Goal: Task Accomplishment & Management: Use online tool/utility

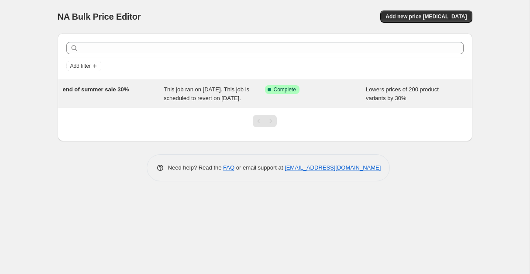
click at [164, 99] on span "This job ran on [DATE]. This job is scheduled to revert on [DATE]." at bounding box center [207, 93] width 86 height 15
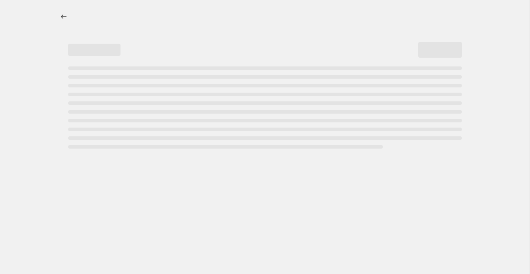
select select "percentage"
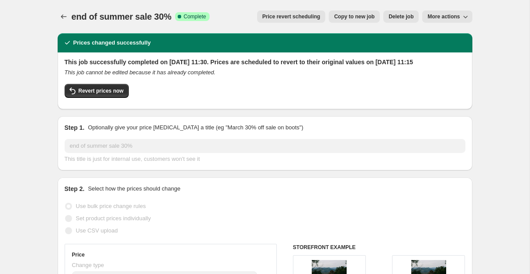
click at [449, 17] on span "More actions" at bounding box center [443, 16] width 32 height 7
click at [262, 18] on span "Price revert scheduling" at bounding box center [291, 16] width 58 height 7
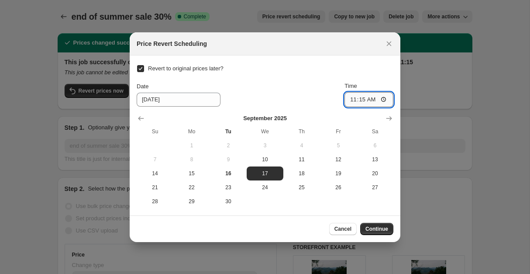
click at [389, 99] on input "11:15" at bounding box center [368, 99] width 49 height 15
click at [386, 96] on input "12:15" at bounding box center [368, 99] width 49 height 15
type input "12:15"
click at [371, 232] on span "Continue" at bounding box center [376, 228] width 23 height 7
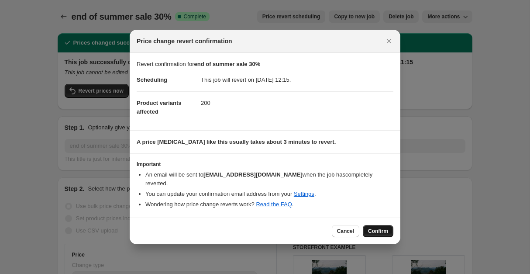
click at [379, 234] on span "Confirm" at bounding box center [378, 230] width 20 height 7
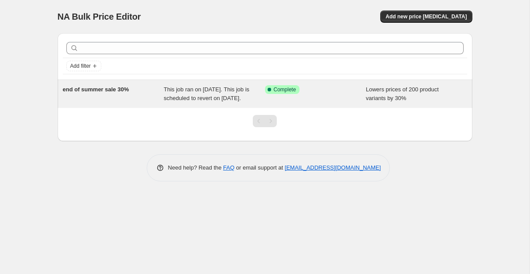
click at [225, 95] on div "This job ran on [DATE]. This job is scheduled to revert on [DATE]." at bounding box center [214, 93] width 101 height 17
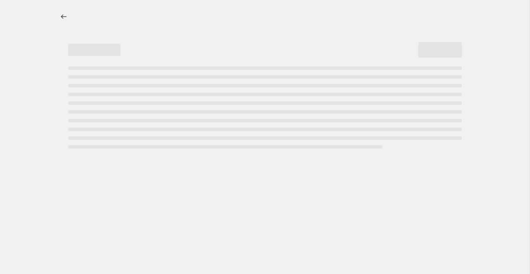
select select "percentage"
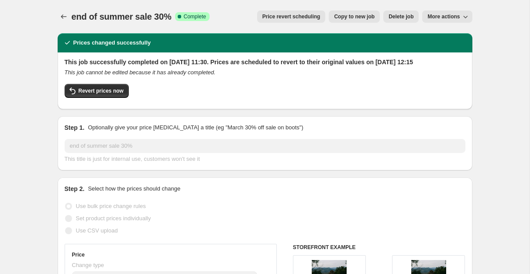
click at [277, 17] on span "Price revert scheduling" at bounding box center [291, 16] width 58 height 7
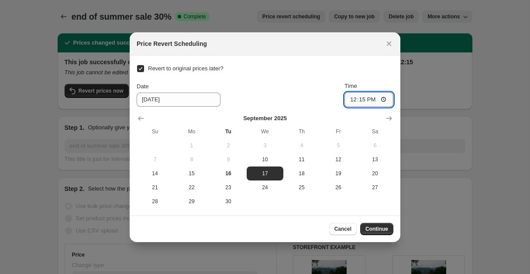
click at [378, 100] on input "12:15" at bounding box center [368, 99] width 49 height 15
type input "21:15"
click at [319, 97] on div "Date [DATE] Time 21:15" at bounding box center [265, 94] width 257 height 25
click at [271, 173] on span "17" at bounding box center [265, 173] width 30 height 7
click at [379, 232] on span "Continue" at bounding box center [376, 228] width 23 height 7
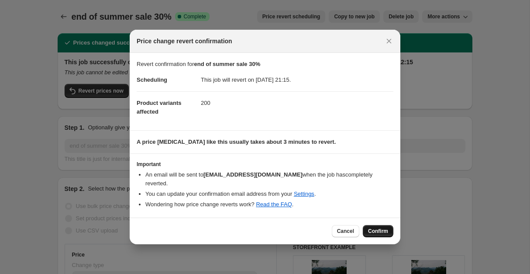
click at [381, 234] on span "Confirm" at bounding box center [378, 230] width 20 height 7
